Goal: Use online tool/utility: Utilize a website feature to perform a specific function

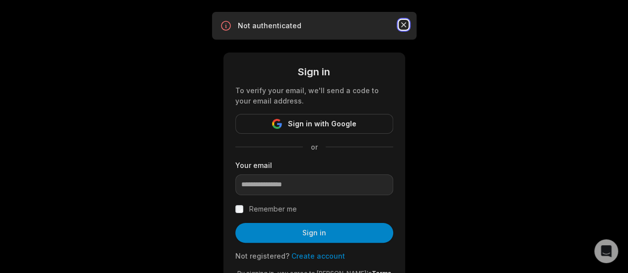
click at [401, 20] on icon "button" at bounding box center [403, 25] width 10 height 10
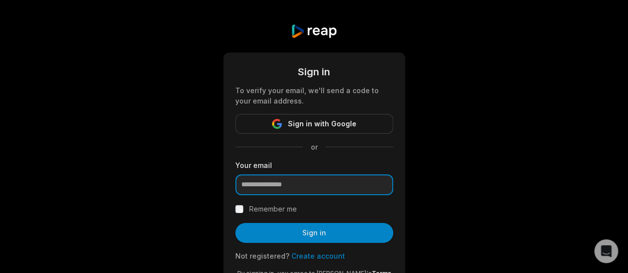
click at [295, 183] on input "email" at bounding box center [314, 185] width 158 height 21
type input "**********"
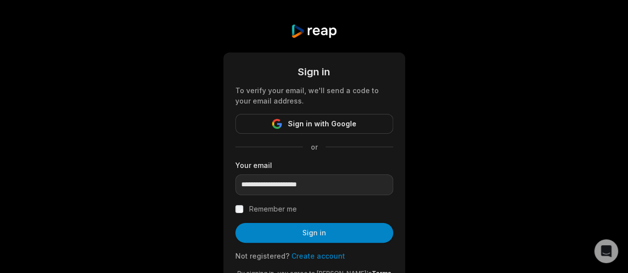
click at [263, 209] on label "Remember me" at bounding box center [273, 209] width 48 height 12
click at [332, 115] on button "Sign in with Google" at bounding box center [314, 124] width 158 height 20
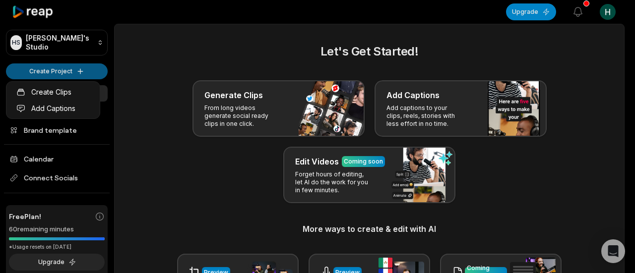
click at [67, 69] on html "HS [PERSON_NAME]'s Studio Create Project Home Projects Brand template Calendar …" at bounding box center [317, 136] width 635 height 273
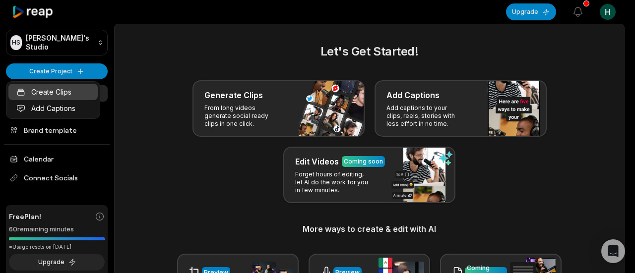
click at [67, 96] on link "Create Clips" at bounding box center [52, 92] width 89 height 16
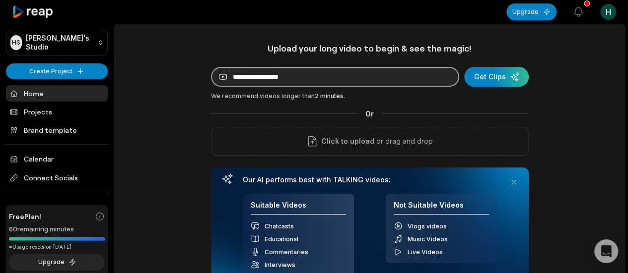
click at [254, 77] on input at bounding box center [335, 77] width 248 height 20
paste input "**********"
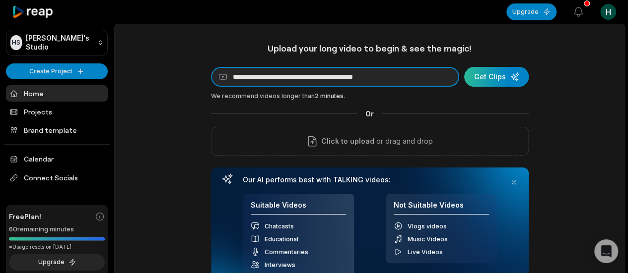
type input "**********"
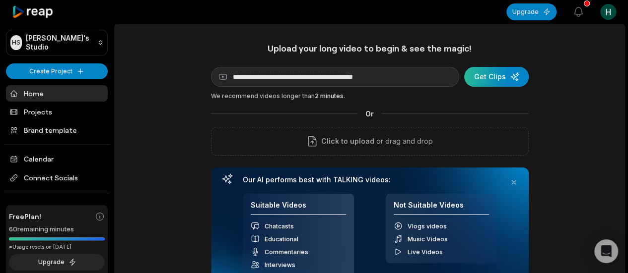
click at [483, 72] on div "submit" at bounding box center [496, 77] width 65 height 20
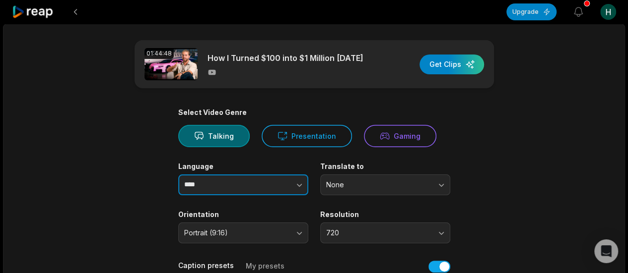
click at [300, 187] on icon "button" at bounding box center [299, 185] width 10 height 10
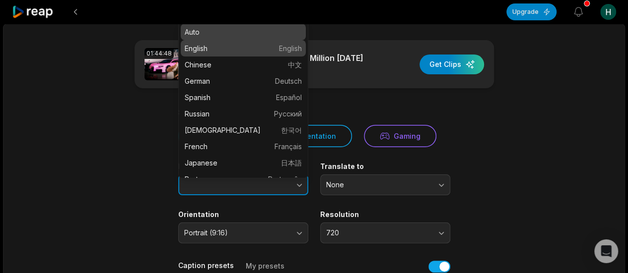
type input "*******"
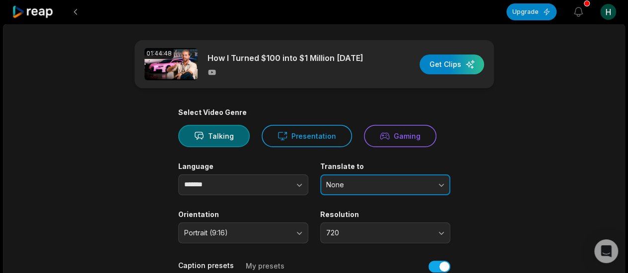
click at [386, 187] on span "None" at bounding box center [378, 185] width 104 height 9
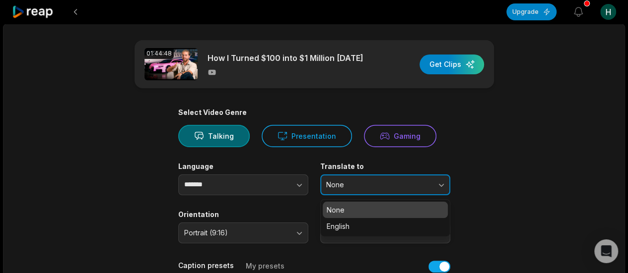
click at [386, 187] on span "None" at bounding box center [378, 185] width 104 height 9
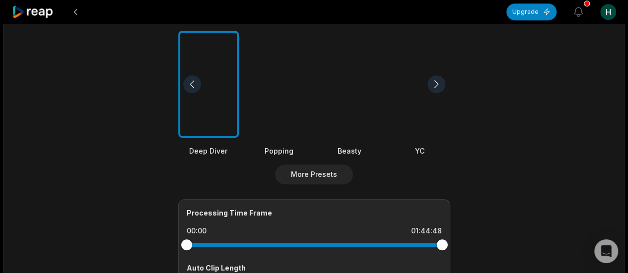
scroll to position [259, 0]
click at [281, 114] on div at bounding box center [279, 84] width 61 height 108
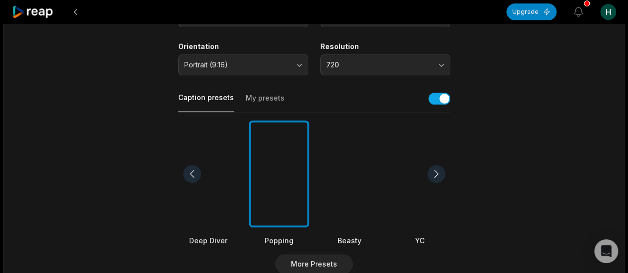
scroll to position [168, 0]
click at [360, 211] on div at bounding box center [349, 175] width 61 height 108
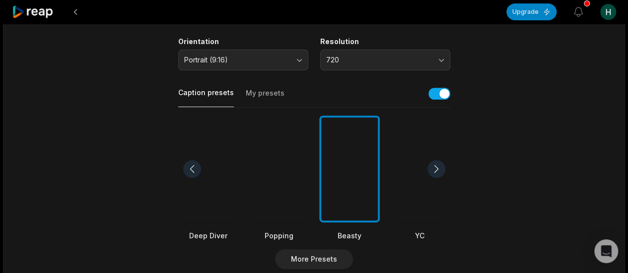
scroll to position [174, 0]
click at [435, 166] on div at bounding box center [436, 169] width 18 height 18
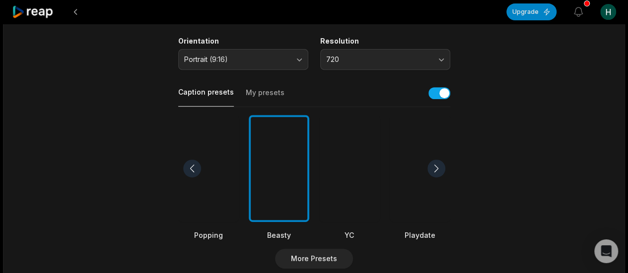
click at [435, 166] on div at bounding box center [436, 169] width 18 height 18
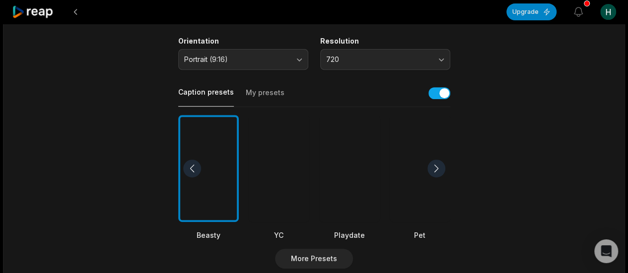
click at [435, 166] on div at bounding box center [436, 169] width 18 height 18
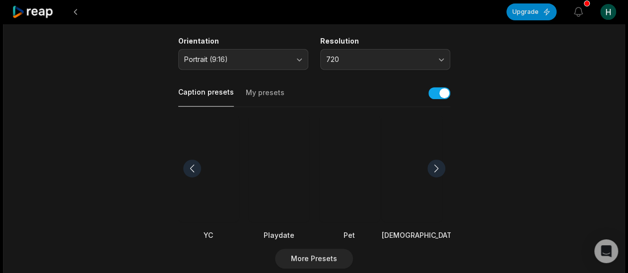
scroll to position [3, 0]
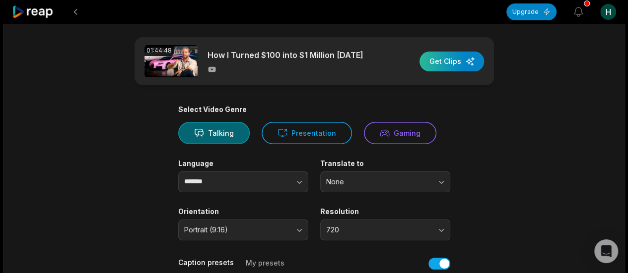
click at [447, 60] on div "button" at bounding box center [451, 62] width 65 height 20
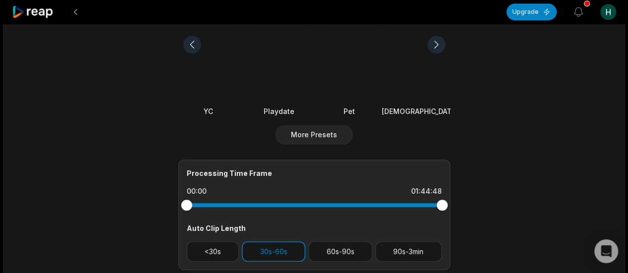
scroll to position [295, 0]
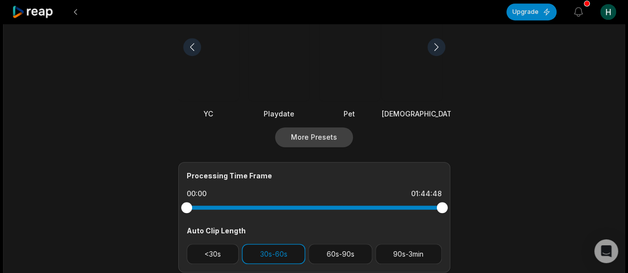
click at [310, 132] on button "More Presets" at bounding box center [314, 138] width 78 height 20
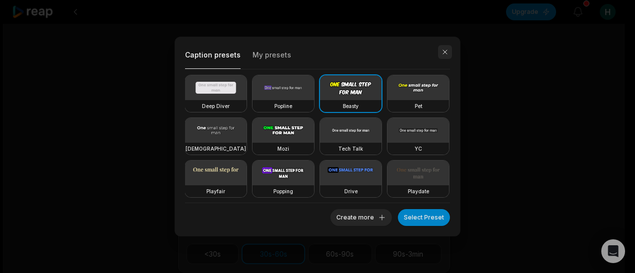
click at [446, 50] on button "button" at bounding box center [445, 52] width 14 height 14
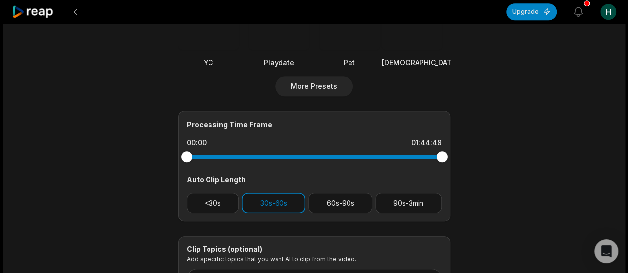
scroll to position [375, 0]
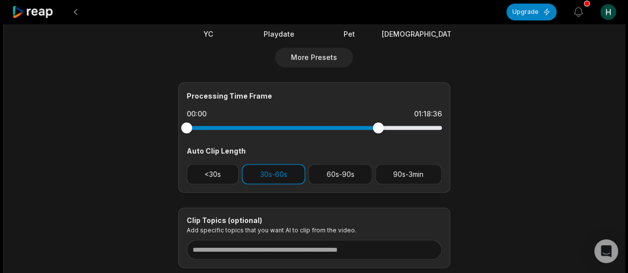
drag, startPoint x: 439, startPoint y: 130, endPoint x: 376, endPoint y: 130, distance: 63.5
click at [376, 130] on div at bounding box center [378, 128] width 11 height 11
drag, startPoint x: 376, startPoint y: 127, endPoint x: 261, endPoint y: 132, distance: 115.3
click at [261, 132] on div at bounding box center [261, 128] width 11 height 11
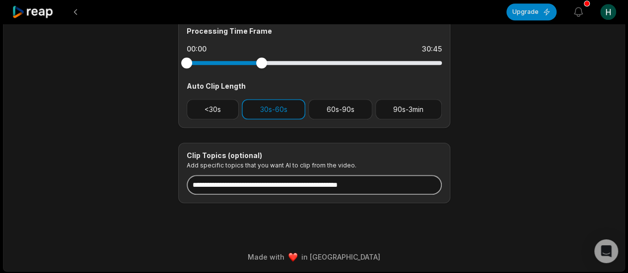
click at [353, 189] on input at bounding box center [314, 185] width 255 height 20
click at [380, 182] on input at bounding box center [314, 185] width 255 height 20
click at [404, 183] on input at bounding box center [314, 185] width 255 height 20
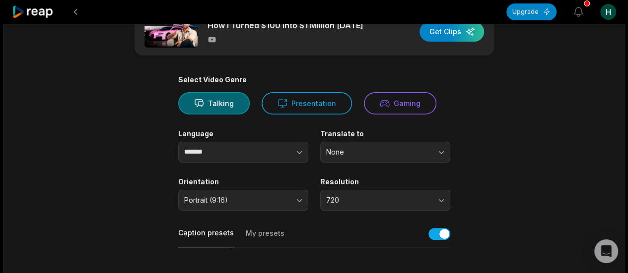
scroll to position [0, 0]
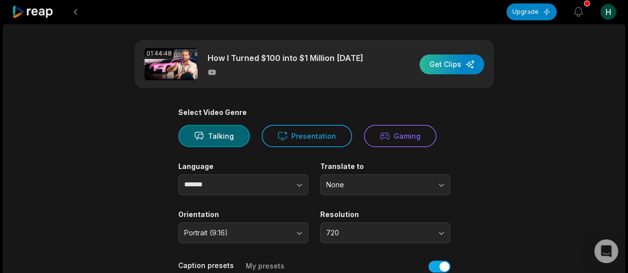
click at [448, 59] on div "button" at bounding box center [451, 65] width 65 height 20
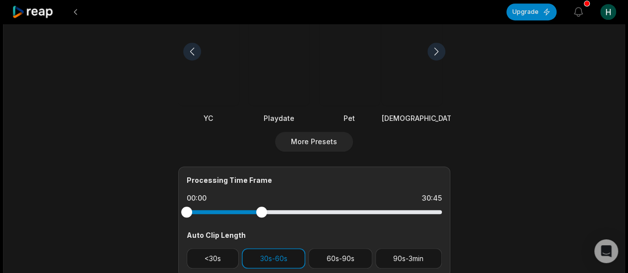
scroll to position [440, 0]
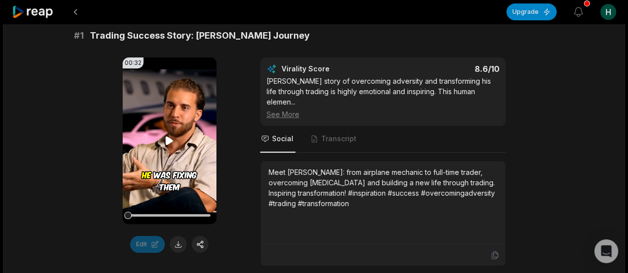
scroll to position [167, 0]
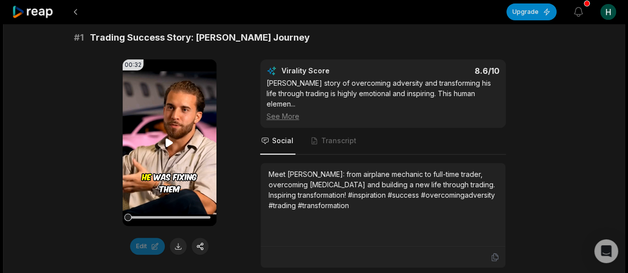
click at [169, 141] on icon at bounding box center [169, 143] width 7 height 8
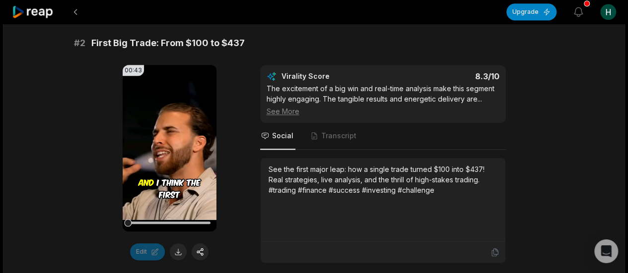
scroll to position [460, 0]
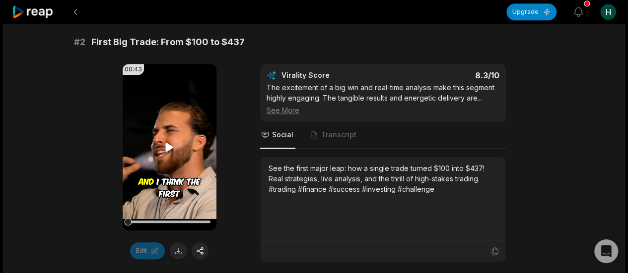
click at [165, 141] on icon at bounding box center [169, 147] width 12 height 12
click at [172, 141] on icon at bounding box center [169, 147] width 12 height 12
click at [163, 141] on button at bounding box center [169, 147] width 12 height 12
click at [163, 133] on video "Your browser does not support mp4 format." at bounding box center [170, 147] width 94 height 167
click at [166, 141] on icon at bounding box center [169, 147] width 12 height 12
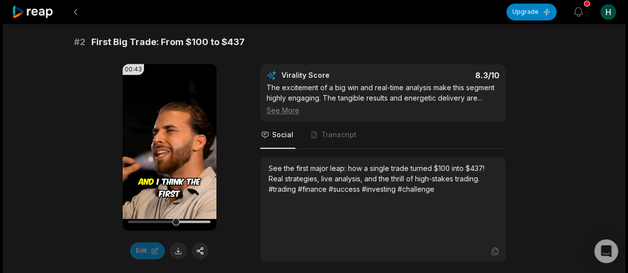
scroll to position [0, 0]
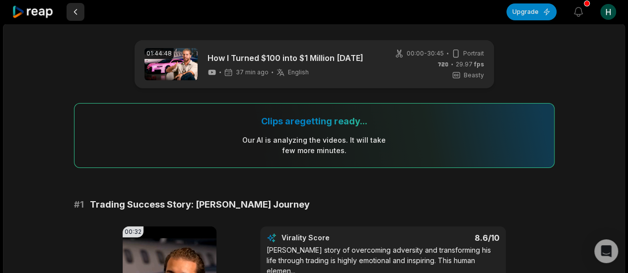
click at [75, 11] on button at bounding box center [75, 12] width 18 height 18
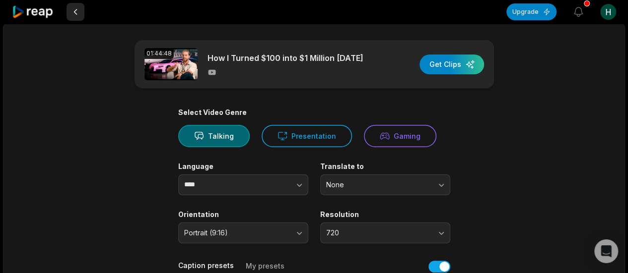
click at [71, 8] on button at bounding box center [75, 12] width 18 height 18
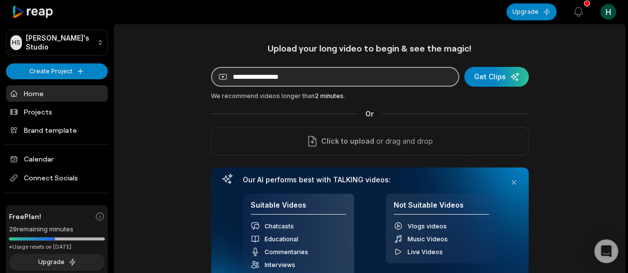
click at [253, 72] on input at bounding box center [335, 77] width 248 height 20
paste input "**********"
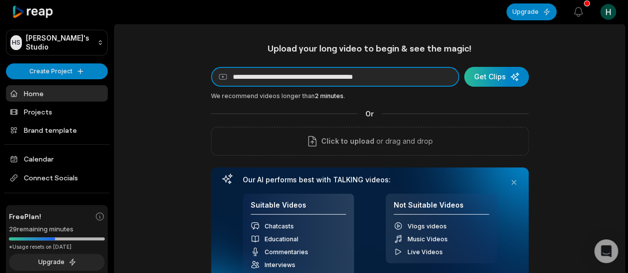
type input "**********"
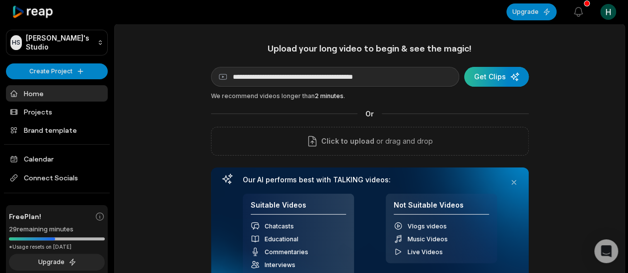
click at [505, 81] on div "submit" at bounding box center [496, 77] width 65 height 20
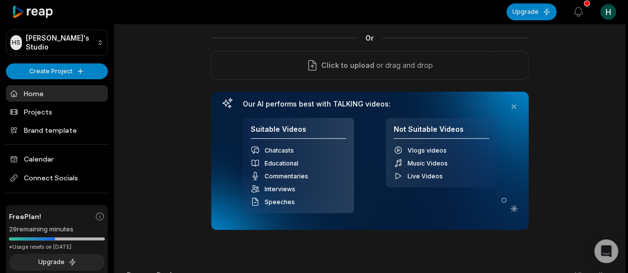
scroll to position [76, 0]
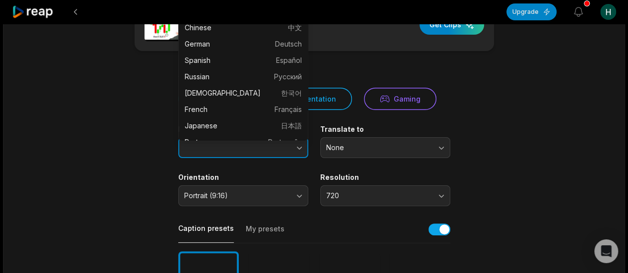
scroll to position [28, 0]
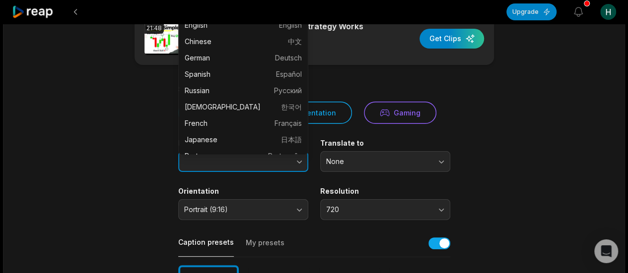
click at [276, 142] on body "Upgrade View notifications Open user menu 21:48 This 1 Hour Day Trading Strateg…" at bounding box center [314, 108] width 628 height 273
type input "*******"
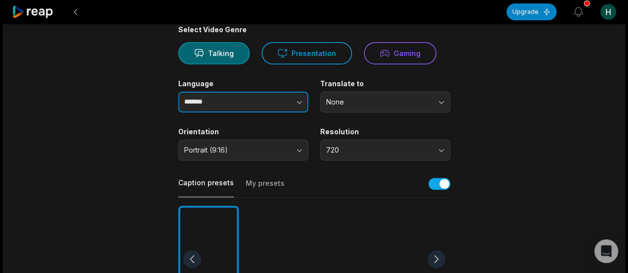
scroll to position [0, 0]
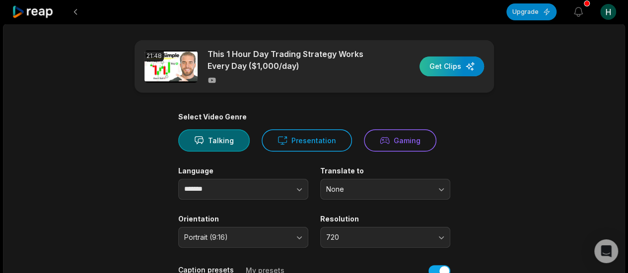
click at [451, 67] on div "button" at bounding box center [451, 67] width 65 height 20
